Goal: Information Seeking & Learning: Learn about a topic

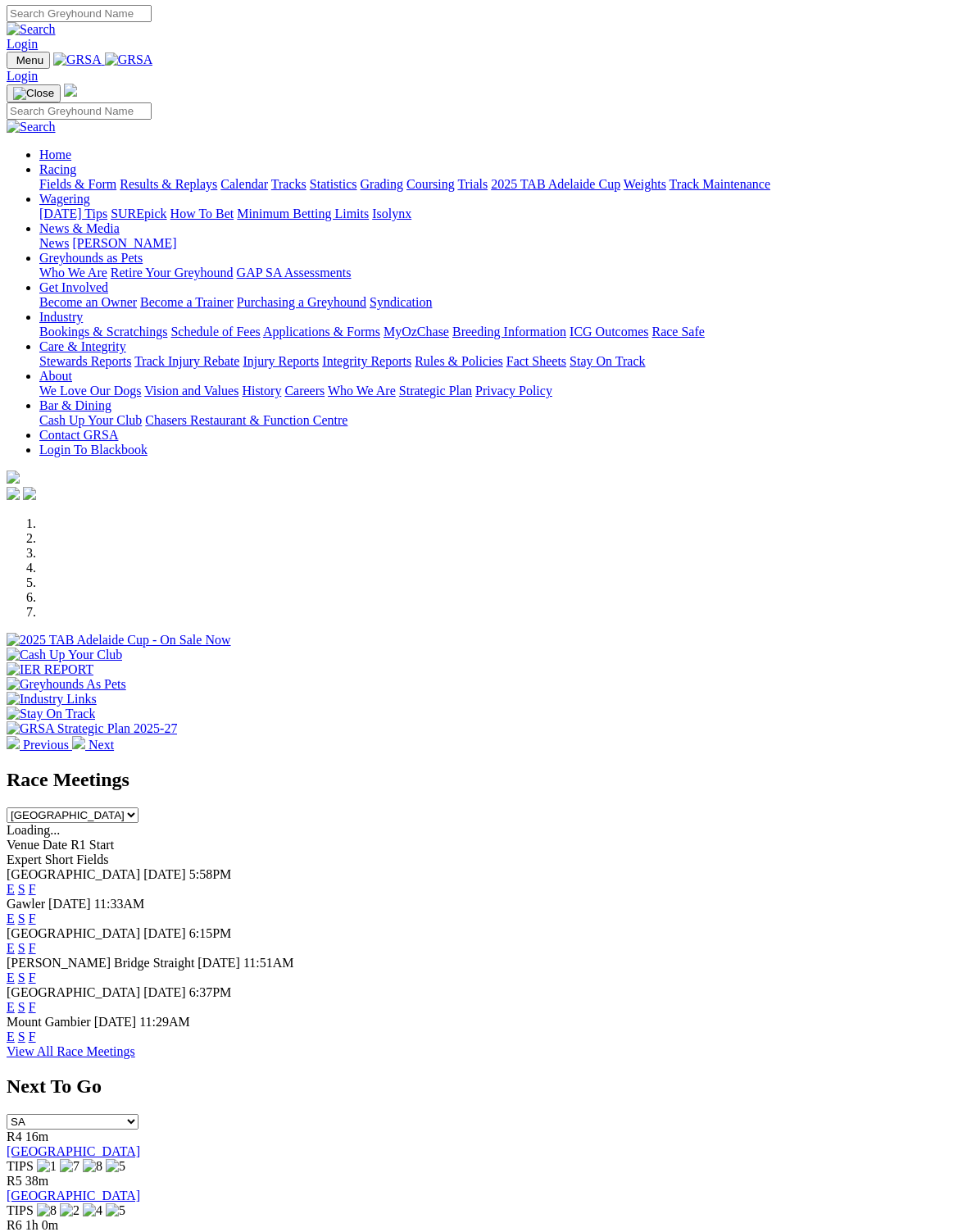
scroll to position [2, 0]
click at [36, 1029] on link "F" at bounding box center [32, 1036] width 8 height 14
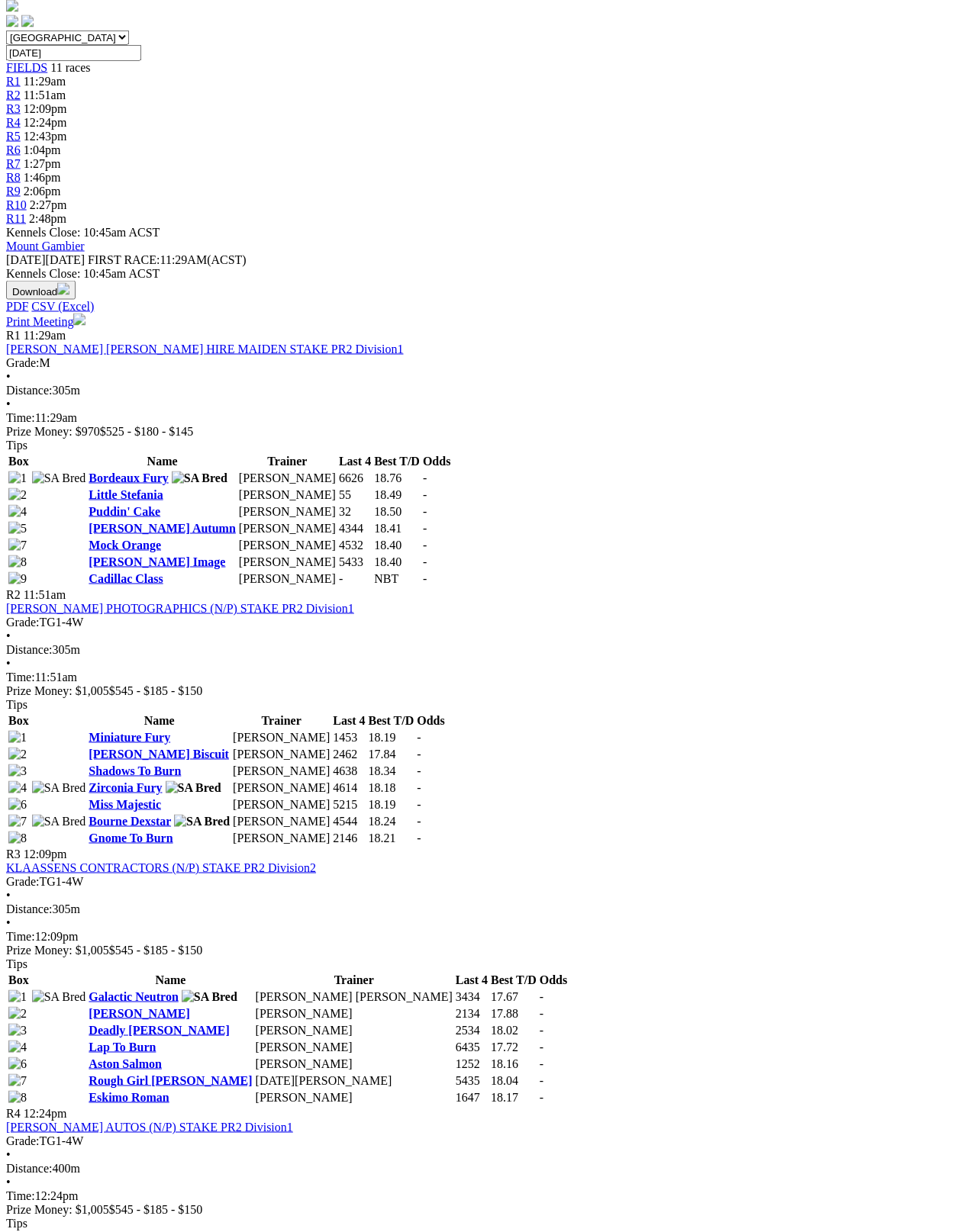
scroll to position [467, 0]
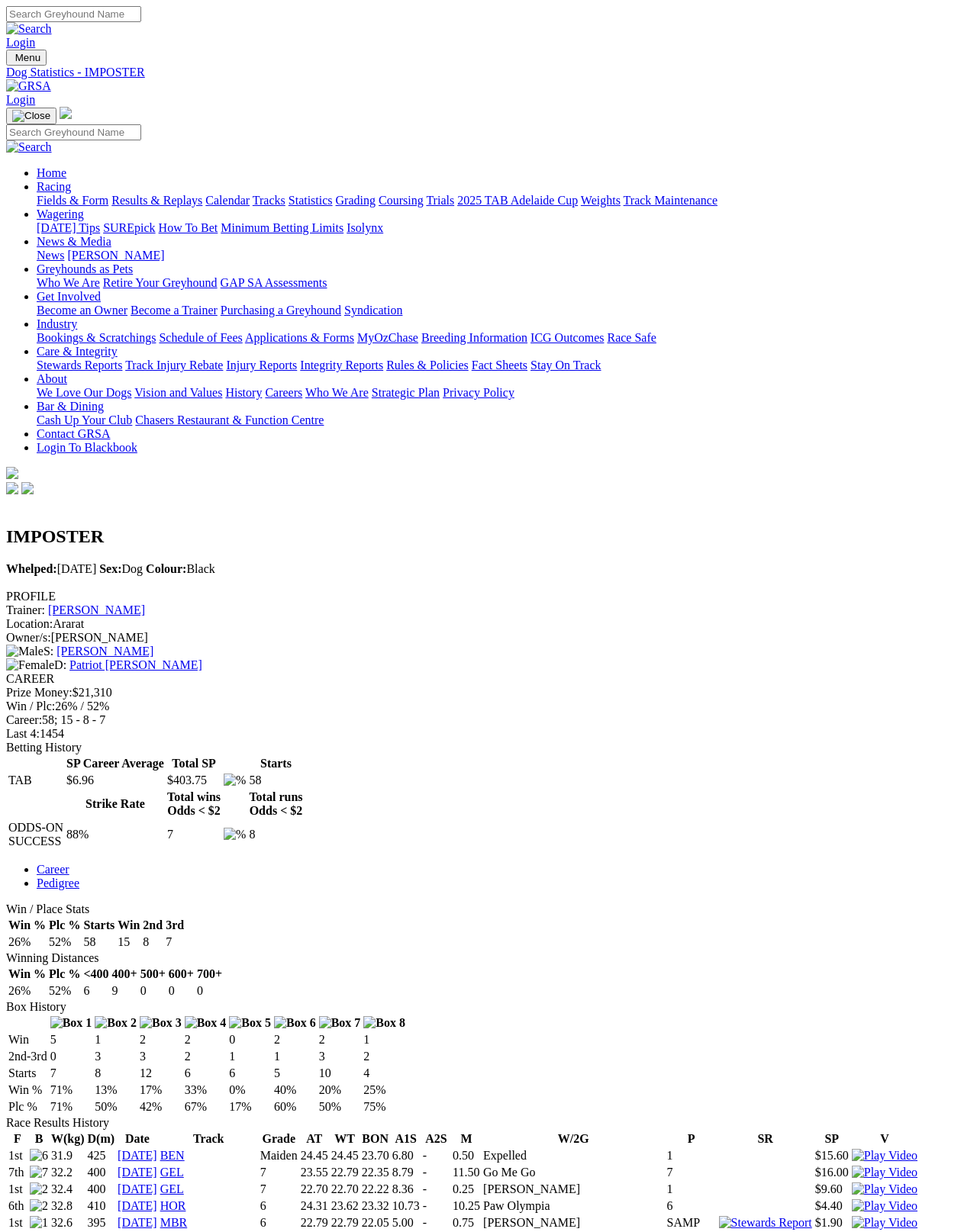
scroll to position [8, 0]
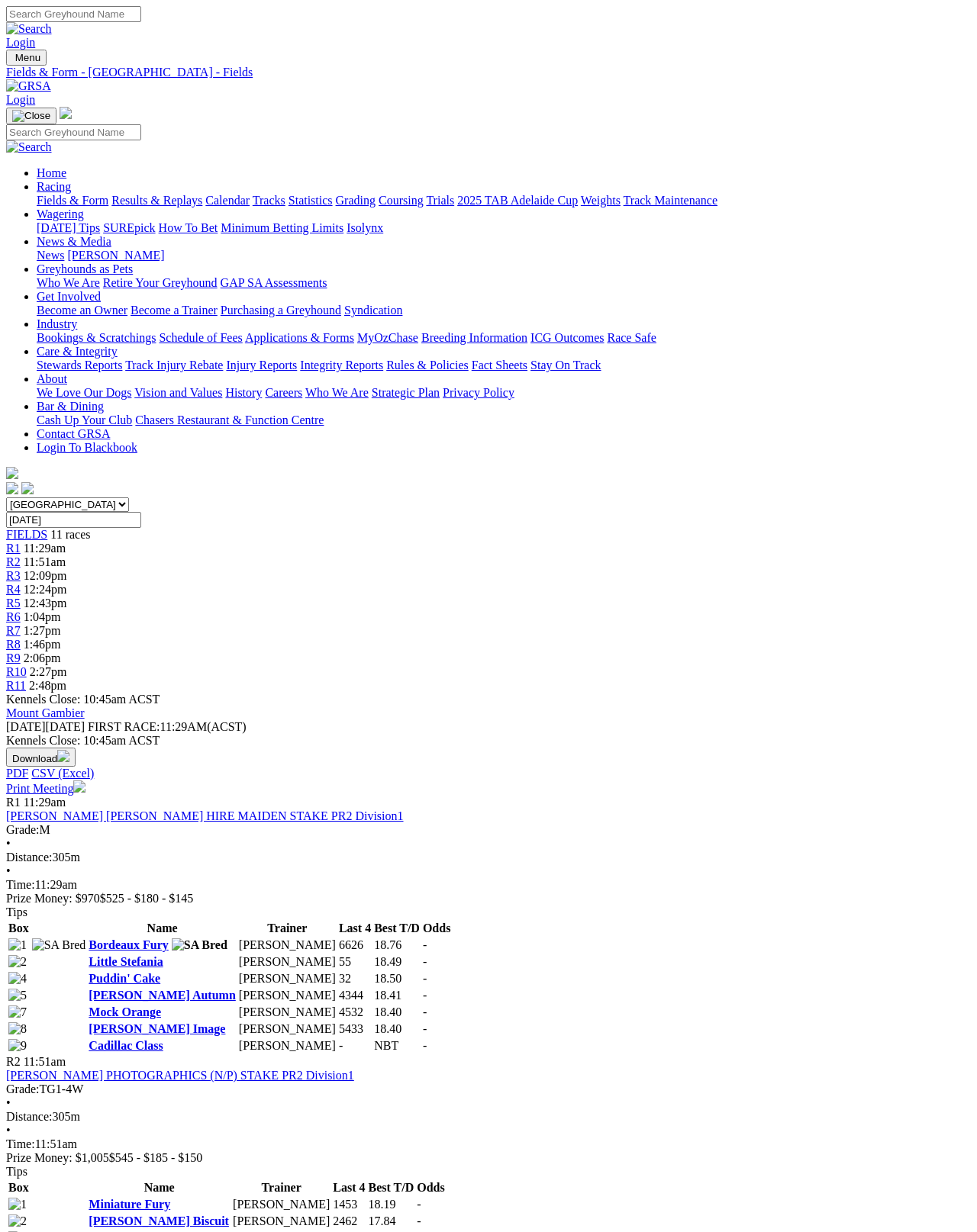
scroll to position [480, 0]
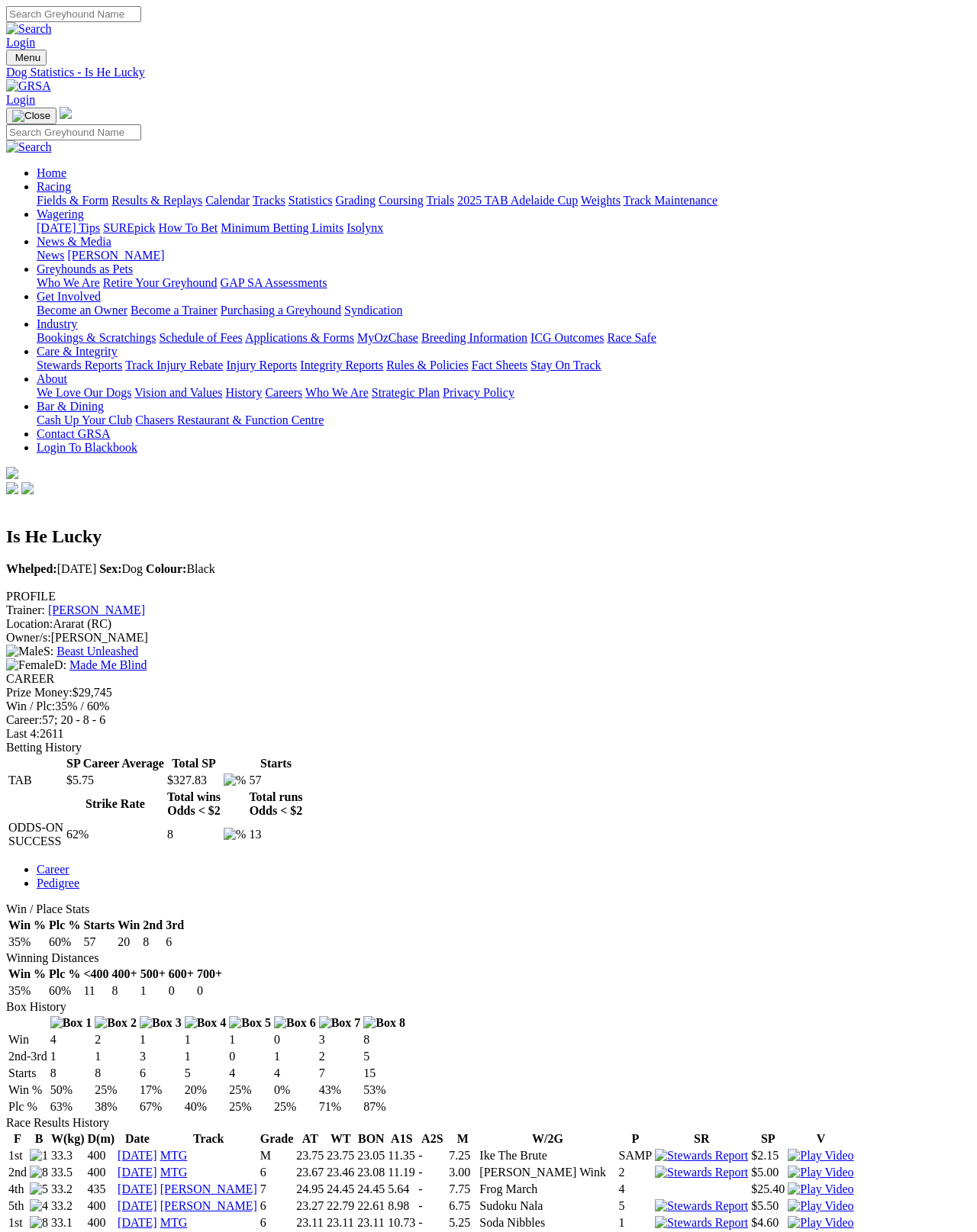
scroll to position [8, 0]
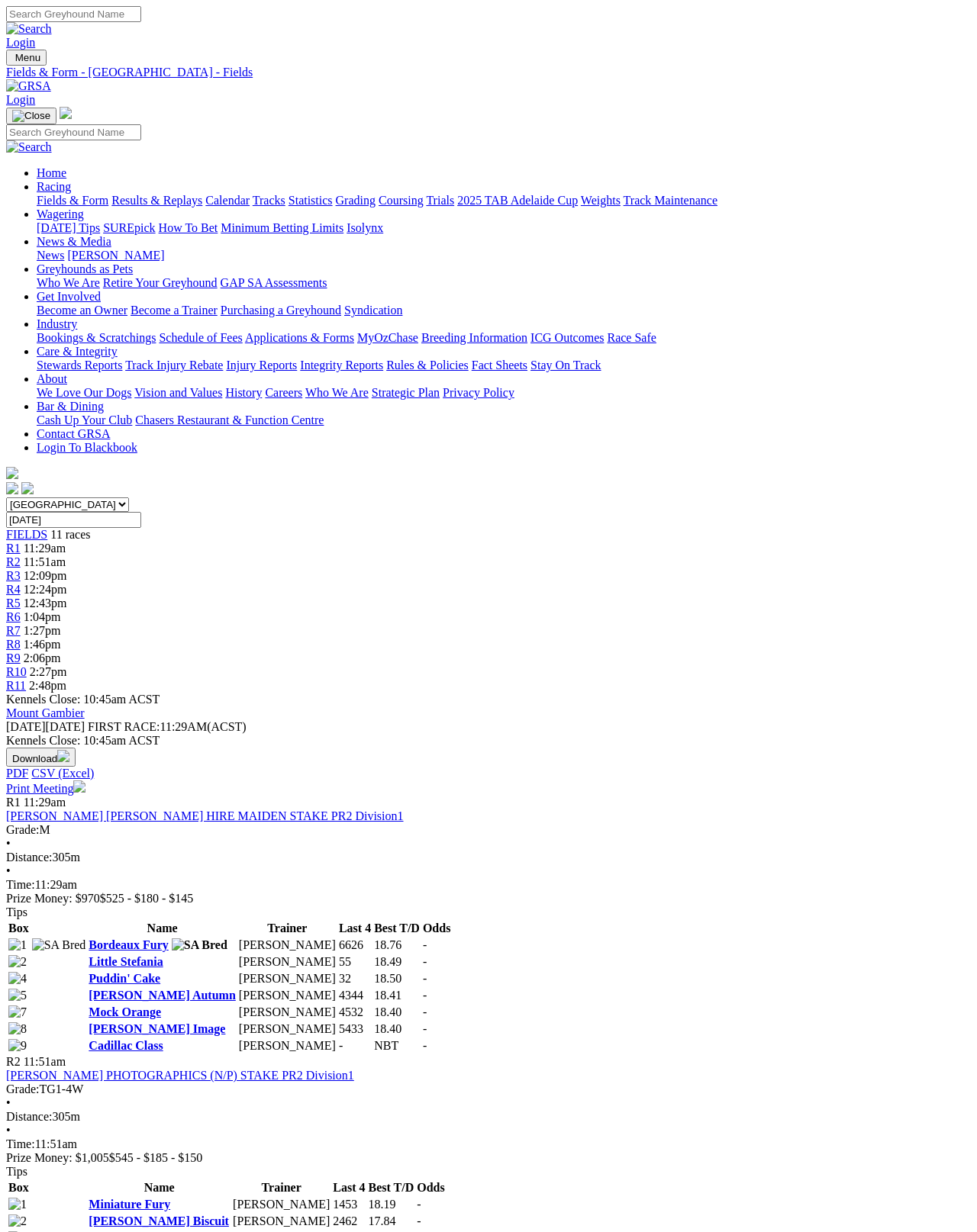
scroll to position [585, 0]
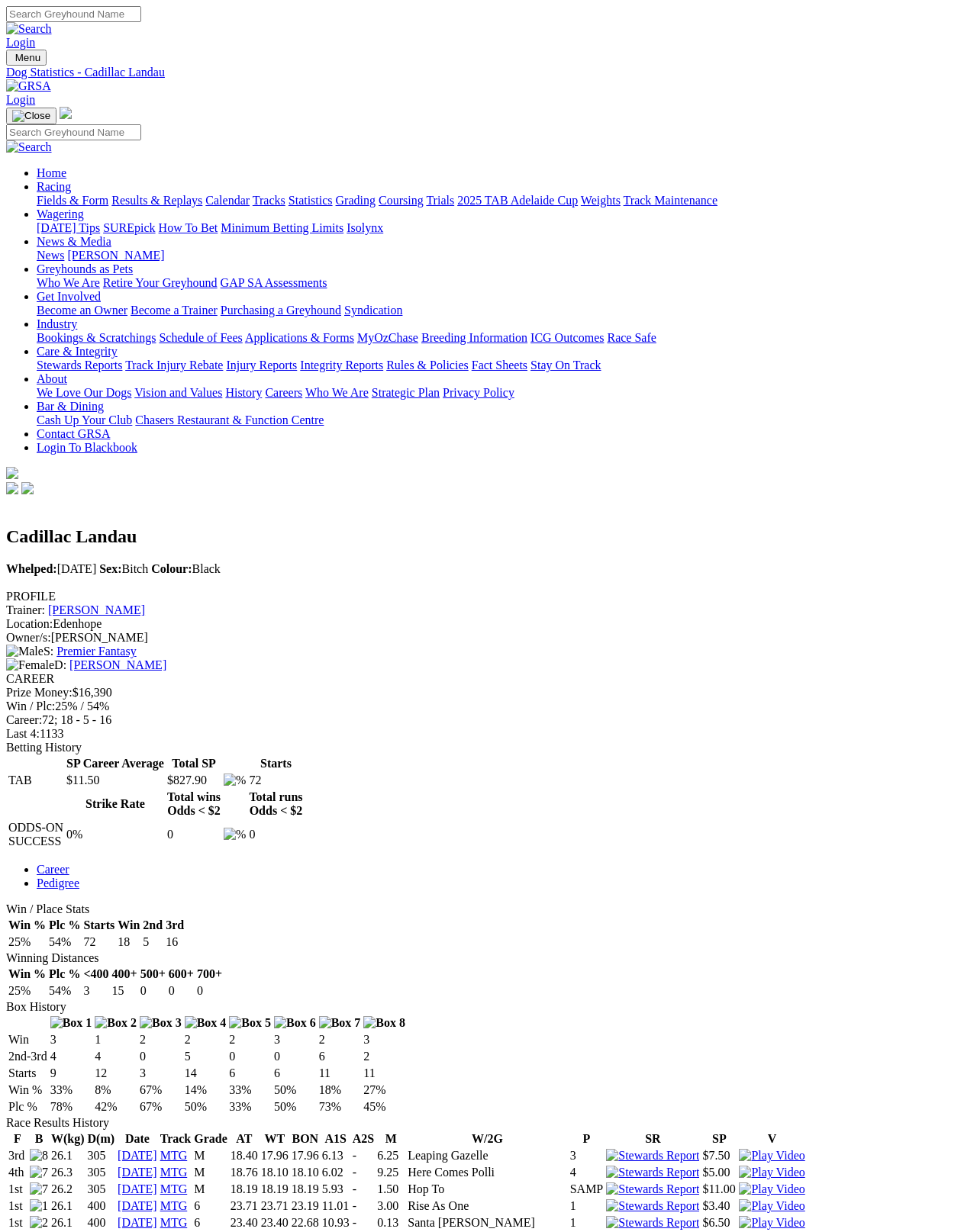
scroll to position [8, 0]
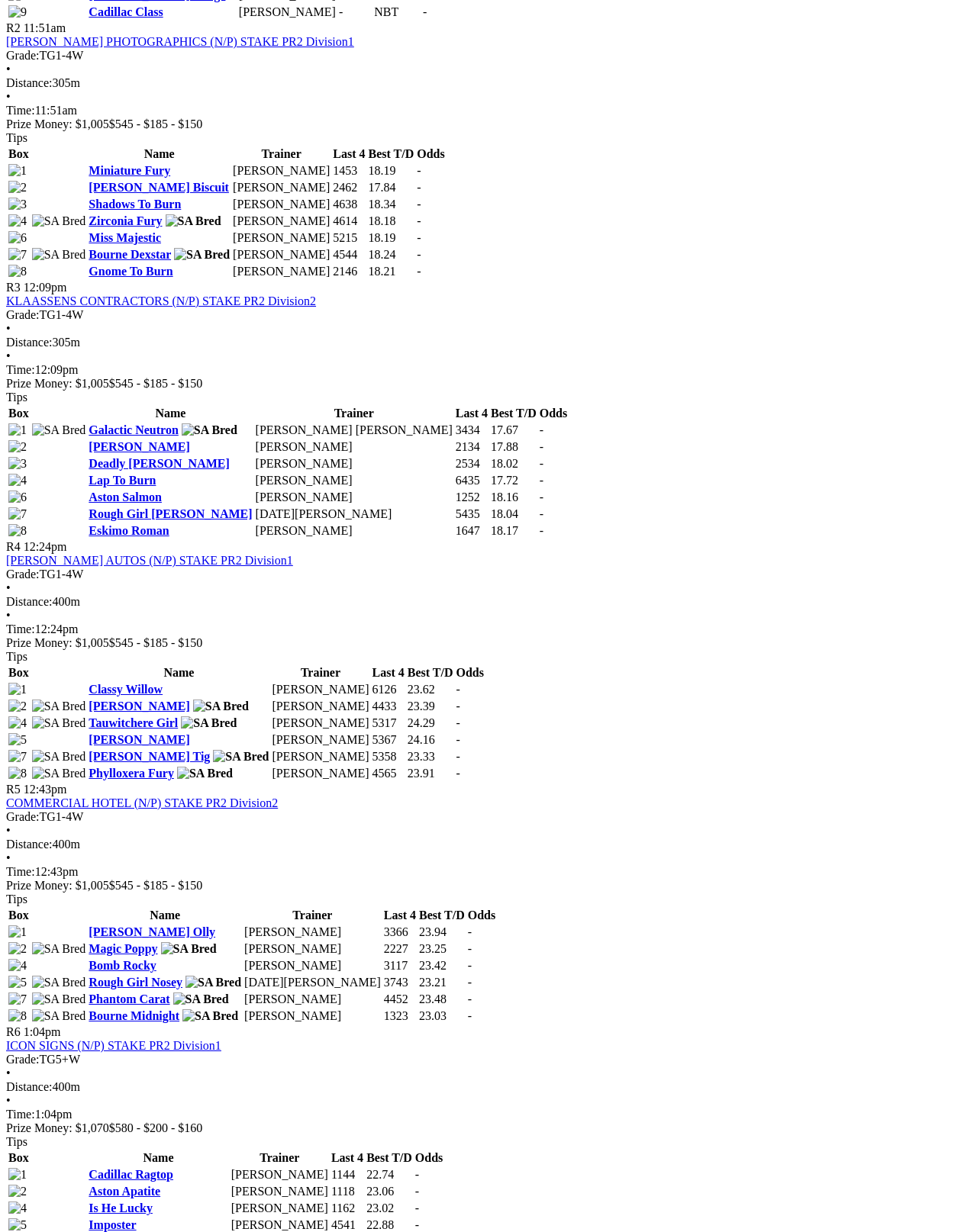
scroll to position [1034, 0]
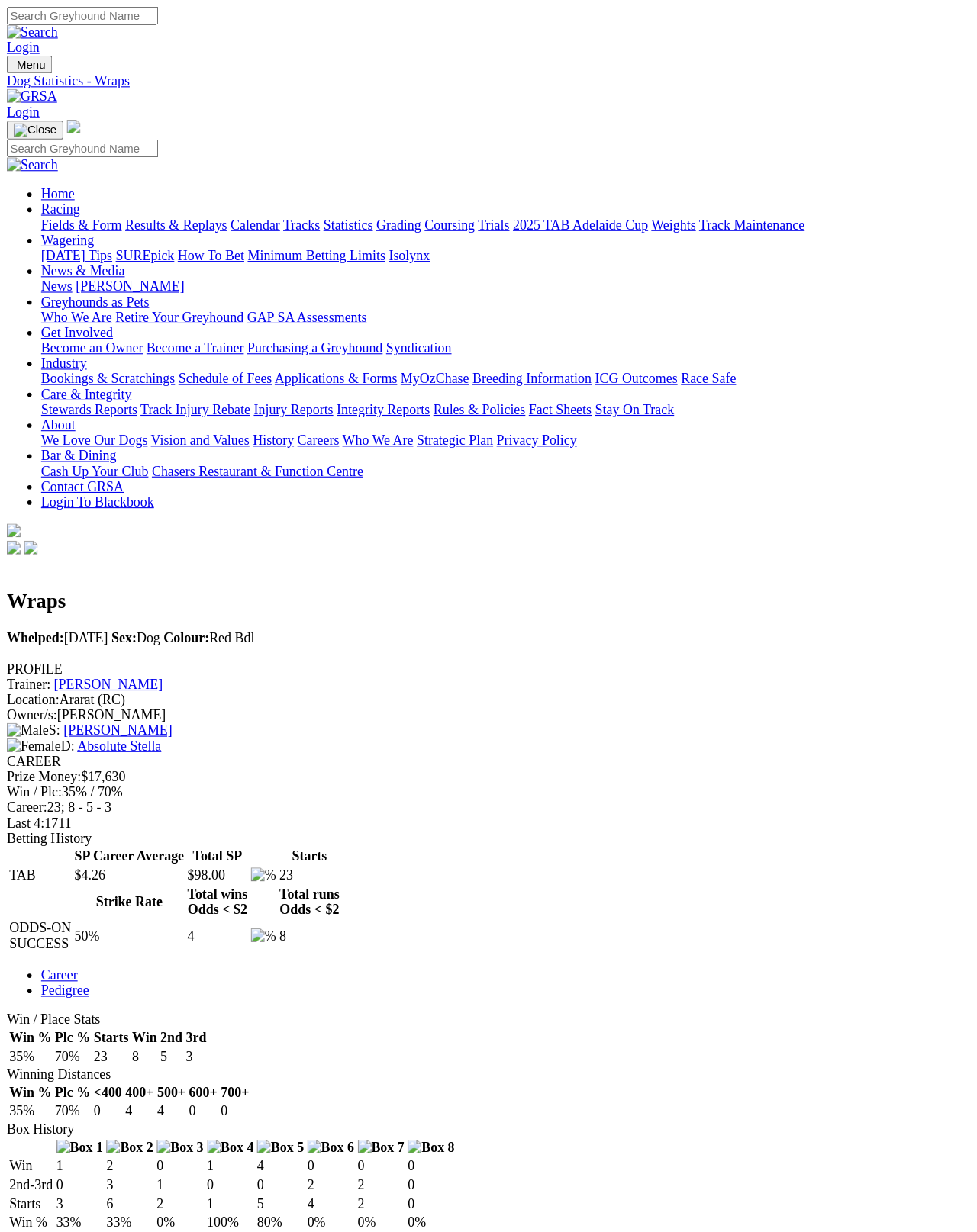
scroll to position [8, 0]
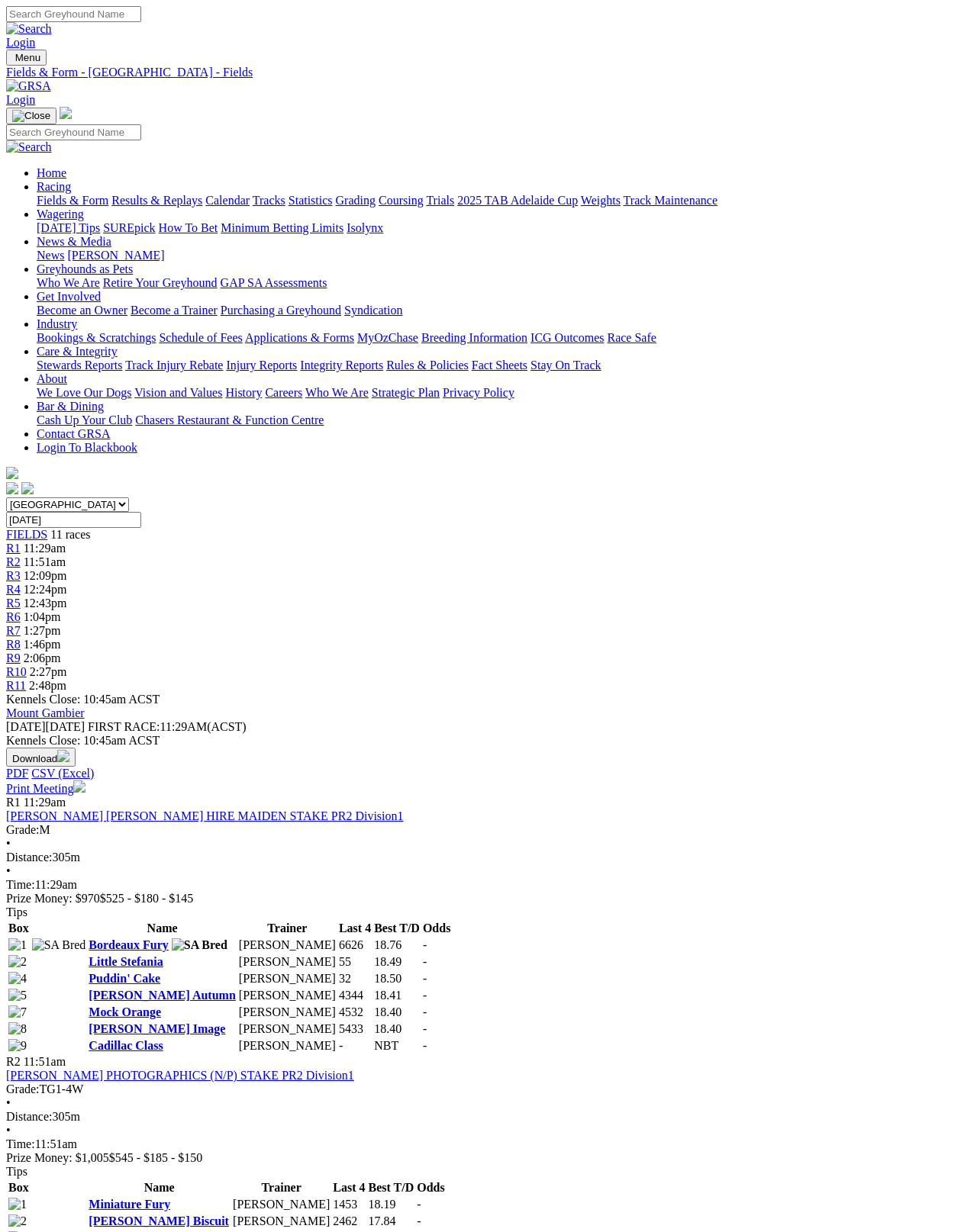
scroll to position [1189, 0]
